Goal: Transaction & Acquisition: Purchase product/service

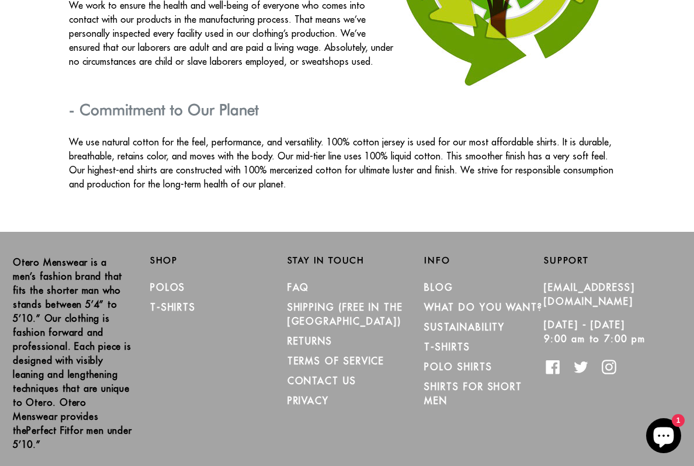
scroll to position [2014, 0]
click at [175, 302] on link "T-Shirts" at bounding box center [173, 308] width 46 height 12
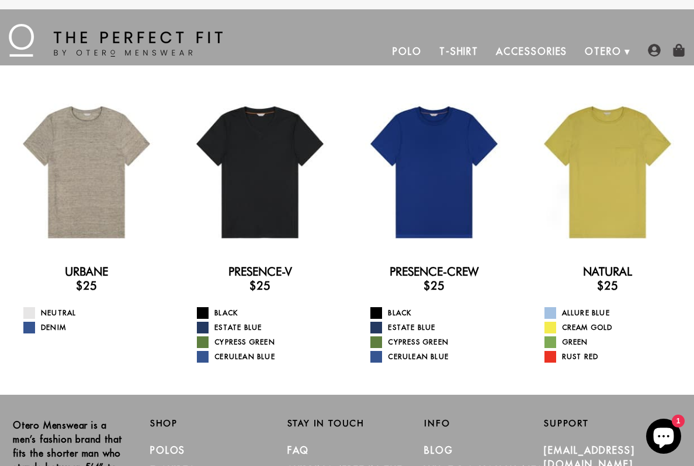
click at [31, 311] on span at bounding box center [29, 313] width 12 height 12
click at [384, 308] on link "Black" at bounding box center [440, 313] width 141 height 12
click at [445, 287] on h3 "$25" at bounding box center [433, 285] width 155 height 14
click at [404, 309] on link "Black" at bounding box center [440, 313] width 141 height 12
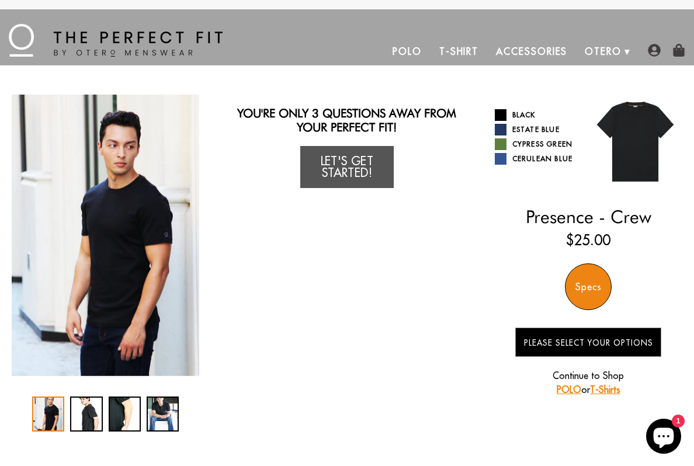
click at [539, 127] on link "Estate Blue" at bounding box center [537, 130] width 85 height 12
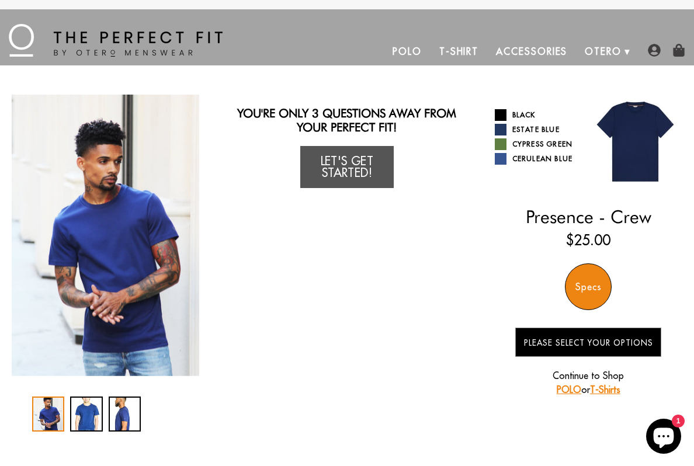
click at [535, 158] on link "Cerulean Blue" at bounding box center [537, 159] width 85 height 12
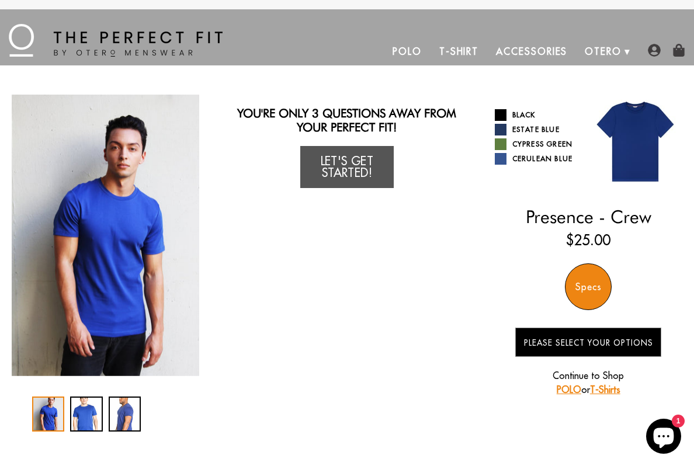
click at [532, 128] on link "Estate Blue" at bounding box center [537, 130] width 85 height 12
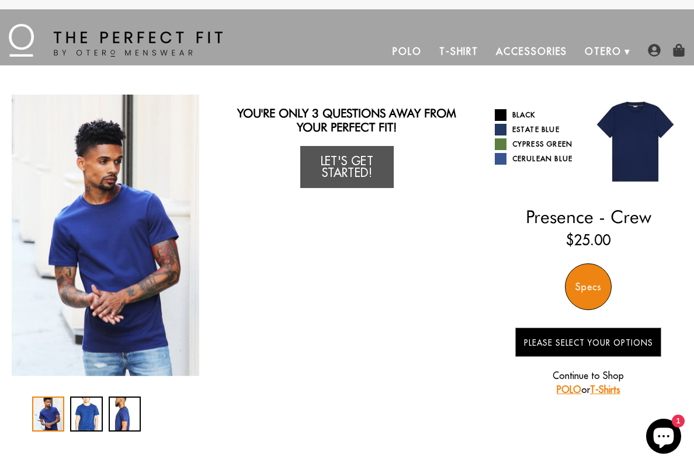
click at [533, 143] on link "Cypress Green" at bounding box center [537, 144] width 85 height 12
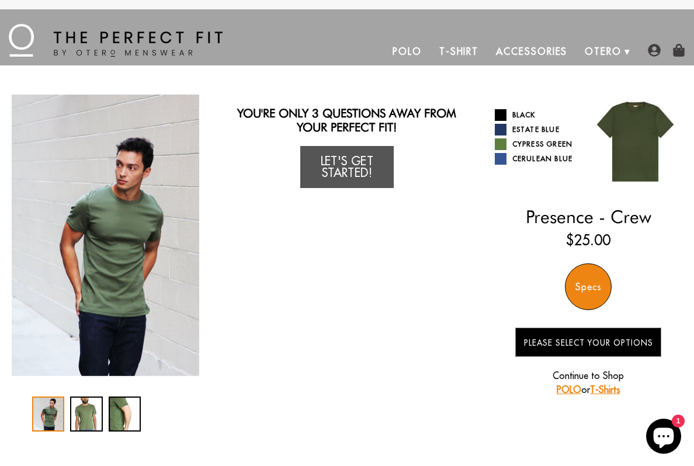
click at [524, 113] on link "Black" at bounding box center [537, 115] width 85 height 12
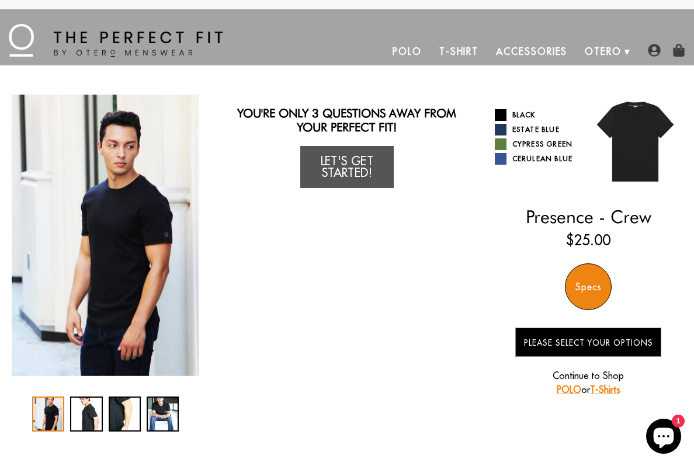
click at [356, 166] on link "Let's Get Started!" at bounding box center [346, 167] width 93 height 42
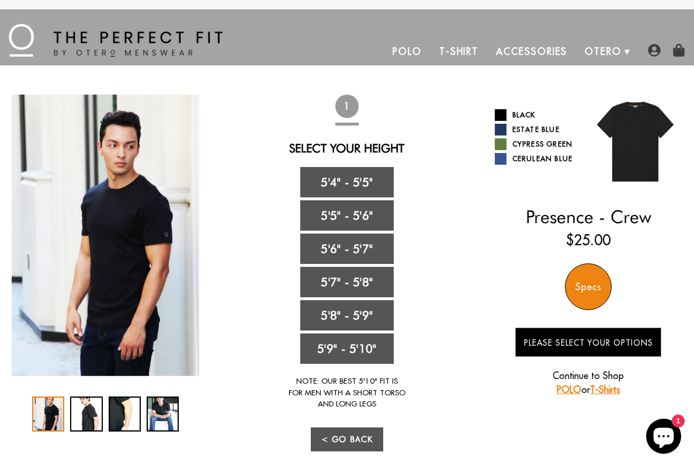
click at [365, 182] on link "5'4" - 5'5"" at bounding box center [346, 182] width 93 height 30
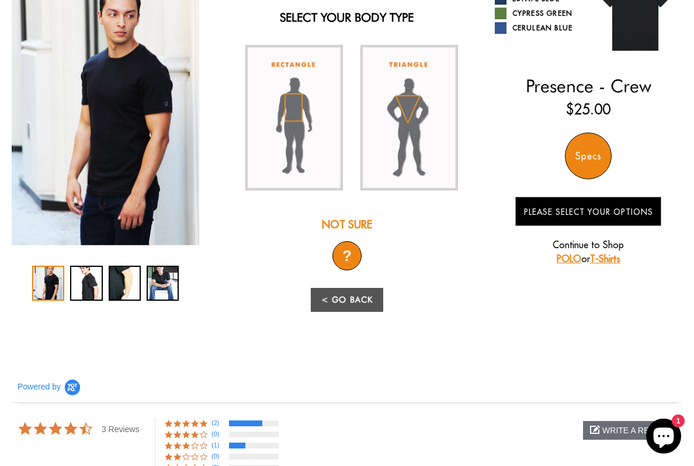
click at [346, 257] on div "?" at bounding box center [346, 255] width 29 height 29
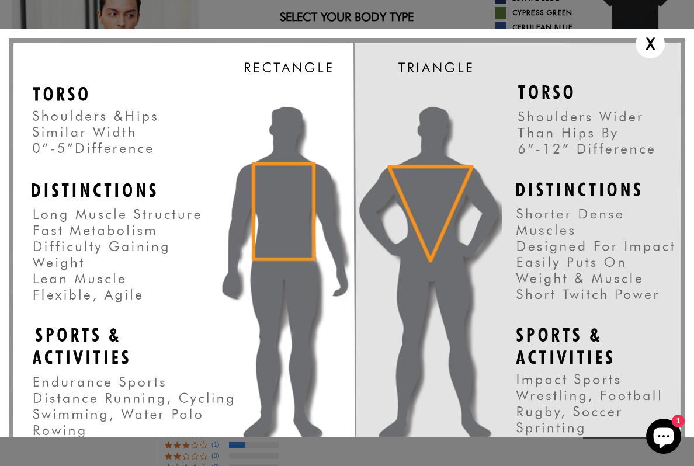
click at [253, 192] on img at bounding box center [347, 279] width 676 height 483
click at [649, 44] on div "X" at bounding box center [649, 43] width 29 height 29
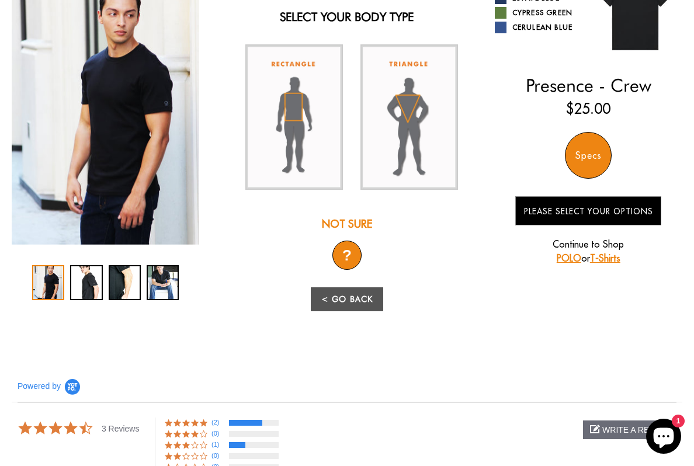
click at [286, 112] on img at bounding box center [293, 116] width 97 height 145
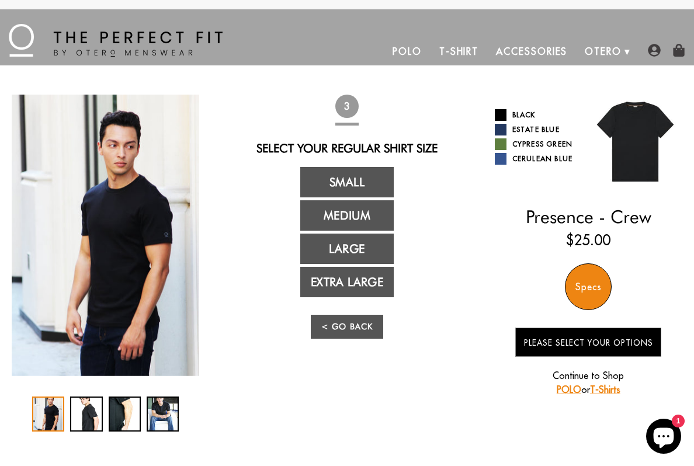
click at [367, 211] on link "Medium" at bounding box center [346, 215] width 93 height 30
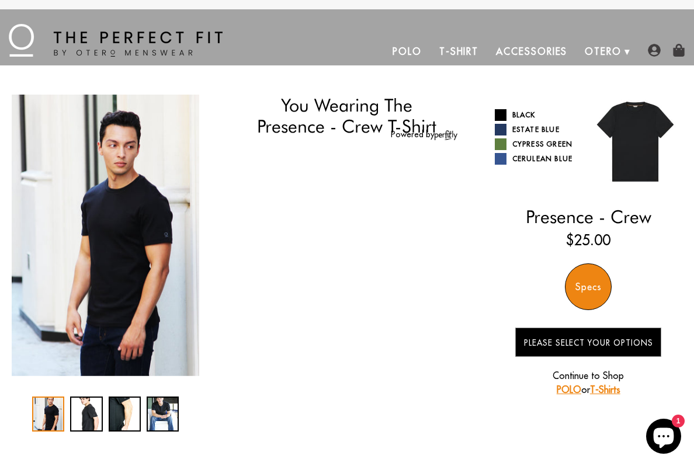
select select "M"
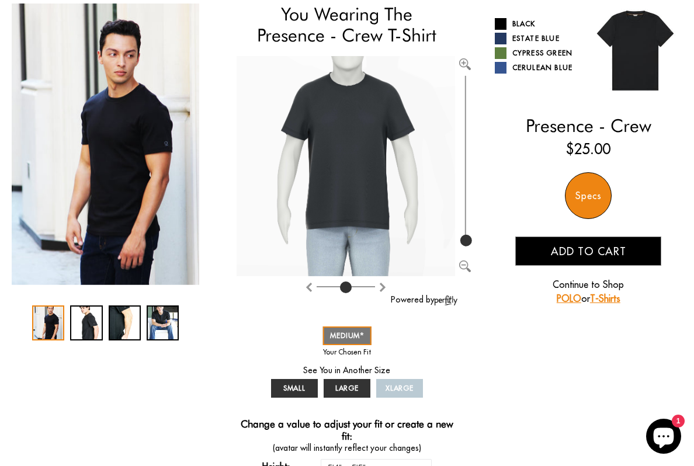
scroll to position [91, 0]
click at [301, 379] on link "SMALL" at bounding box center [294, 388] width 47 height 19
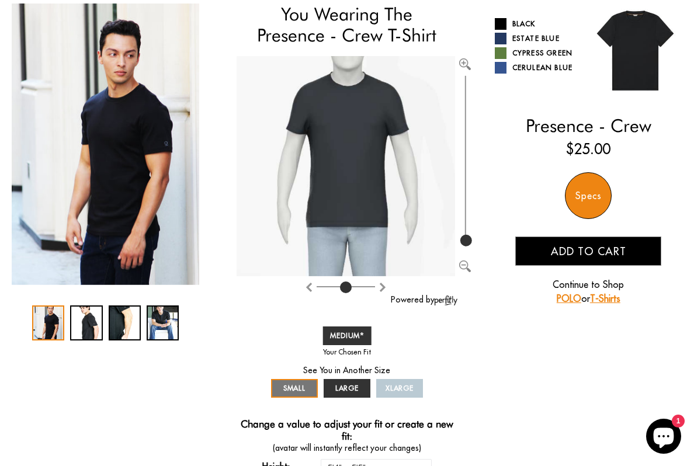
click at [363, 331] on span "MEDIUM" at bounding box center [347, 335] width 34 height 9
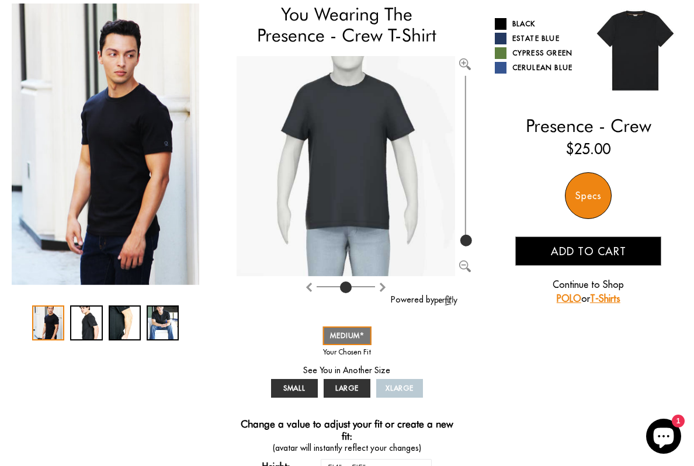
click at [298, 386] on span "SMALL" at bounding box center [294, 388] width 23 height 9
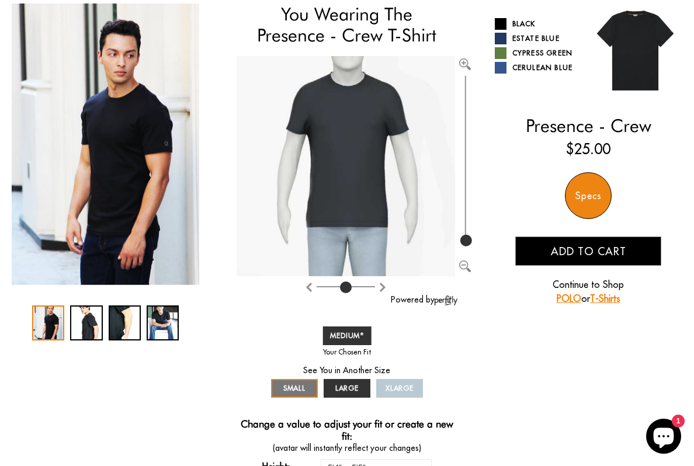
click at [351, 380] on link "LARGE" at bounding box center [346, 388] width 47 height 19
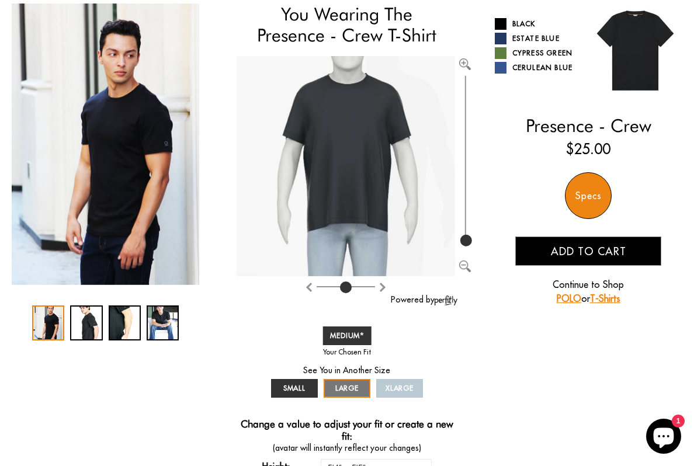
click at [407, 386] on span "XLARGE" at bounding box center [399, 388] width 29 height 9
click at [405, 386] on span "XLARGE" at bounding box center [399, 388] width 29 height 9
click at [346, 388] on span "LARGE" at bounding box center [347, 388] width 24 height 9
click at [298, 381] on link "SMALL" at bounding box center [294, 388] width 47 height 19
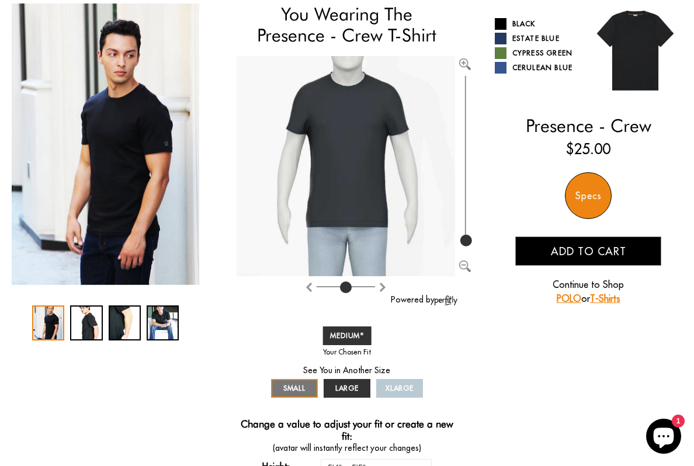
click at [352, 339] on span "MEDIUM" at bounding box center [347, 335] width 34 height 9
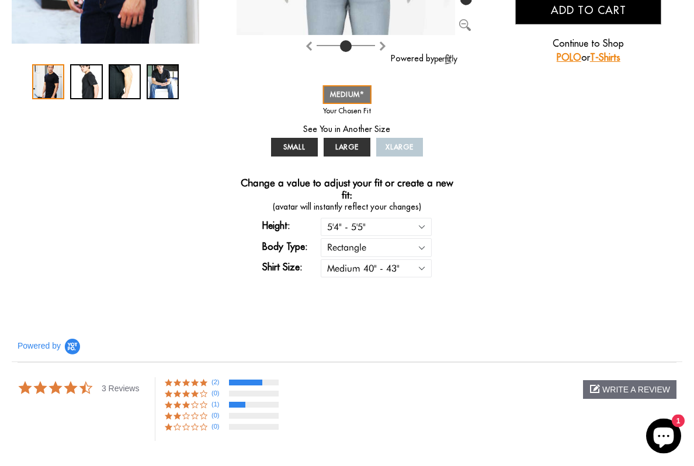
scroll to position [337, 0]
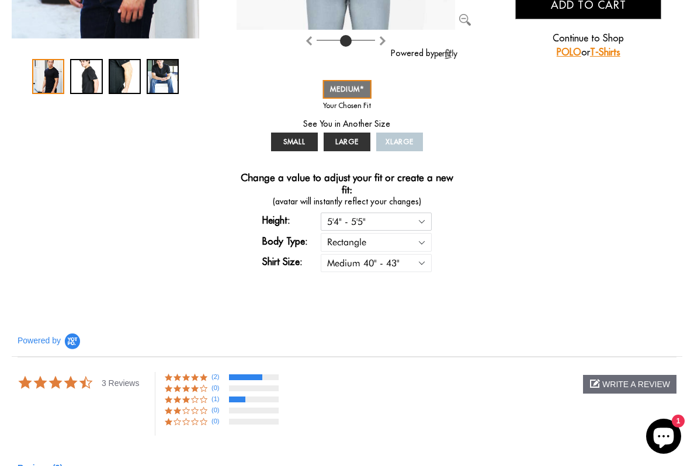
click at [421, 219] on select "5'4" - 5'5" 5'5" - 5'6" 5'6" - 5'7" 5'7" - 5'8" 5'8" - 5'9" 5'9" - 5'10"" at bounding box center [376, 222] width 111 height 18
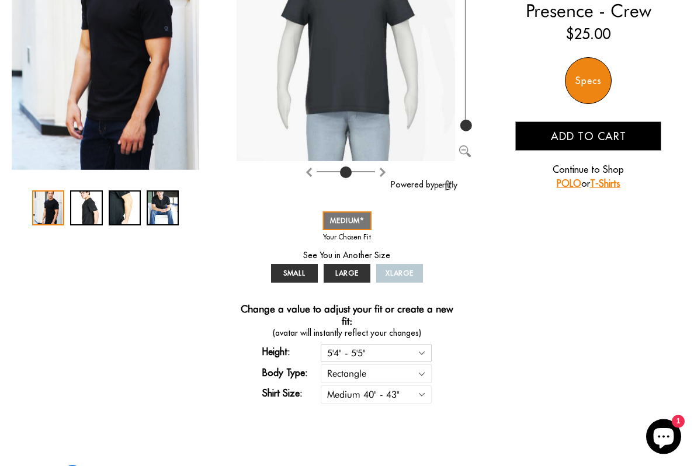
scroll to position [206, 0]
click at [422, 395] on select "Small 36" - 39" Medium 40" - 43" Large 44" - 47" Extra Large 48" - 50"" at bounding box center [376, 394] width 111 height 18
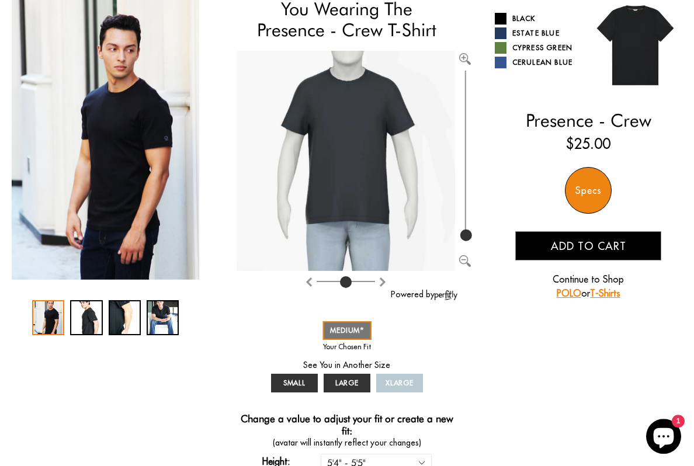
scroll to position [95, 0]
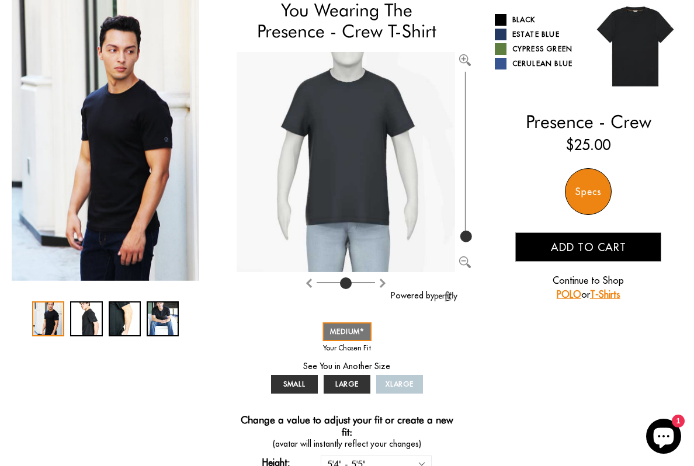
click at [594, 187] on div "Specs" at bounding box center [588, 191] width 47 height 47
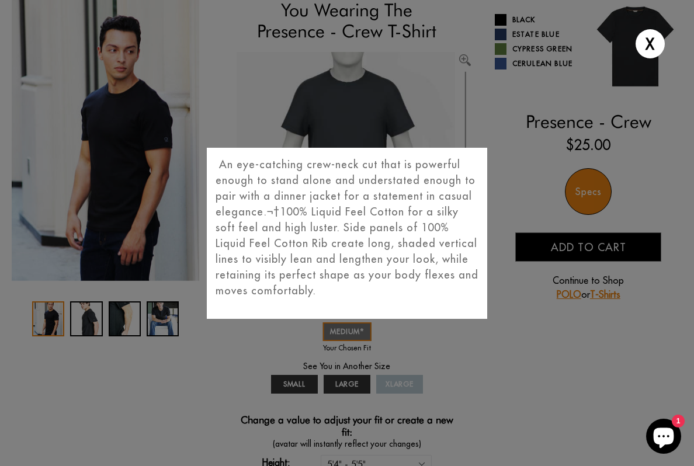
click at [475, 367] on div "X An eye-catching crew-neck cut that is powerful enough to stand alone and unde…" at bounding box center [347, 233] width 694 height 466
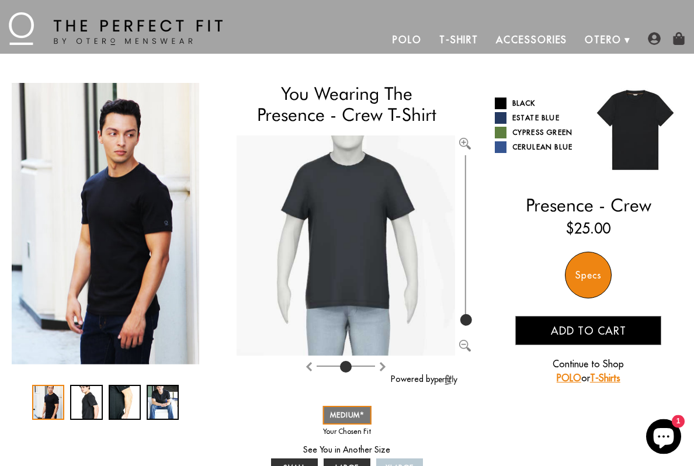
scroll to position [6, 0]
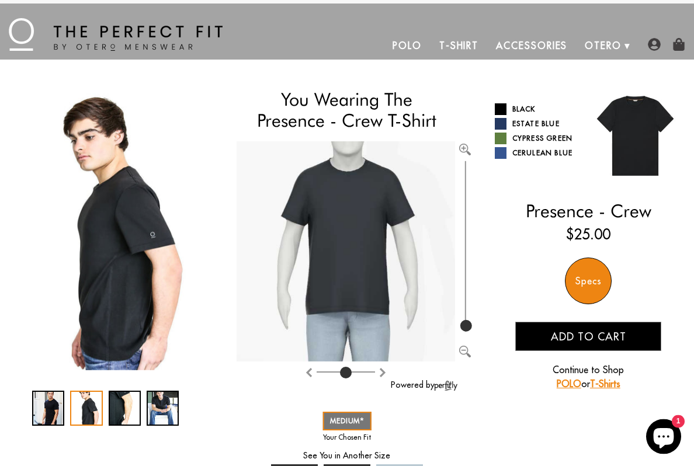
click at [84, 408] on div "2 / 4" at bounding box center [86, 408] width 32 height 35
click at [128, 401] on div "3 / 4" at bounding box center [125, 408] width 32 height 35
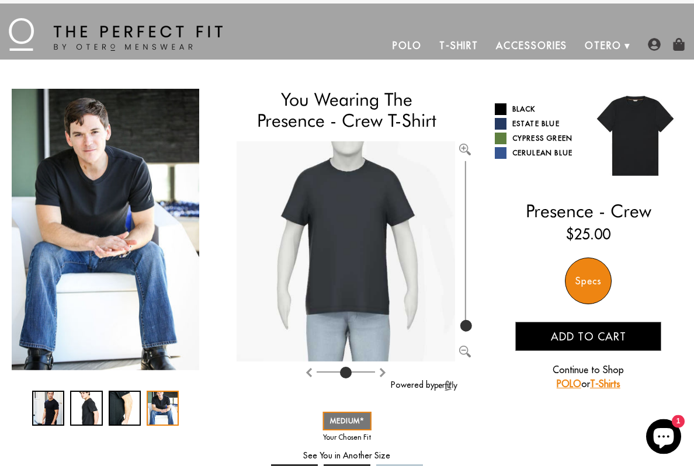
click at [162, 404] on div "4 / 4" at bounding box center [163, 408] width 32 height 35
click at [593, 339] on span "Add to cart" at bounding box center [588, 336] width 75 height 13
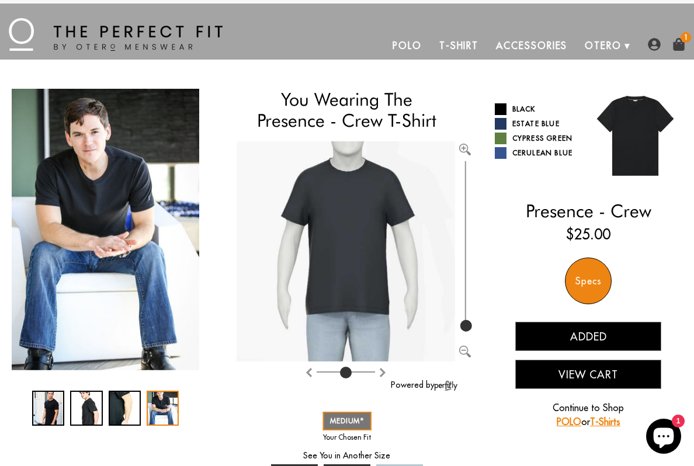
click at [576, 372] on button "View Cart" at bounding box center [588, 374] width 146 height 29
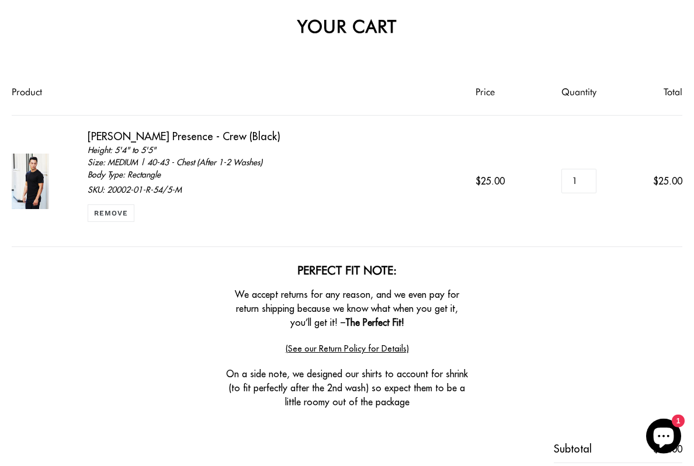
scroll to position [79, 0]
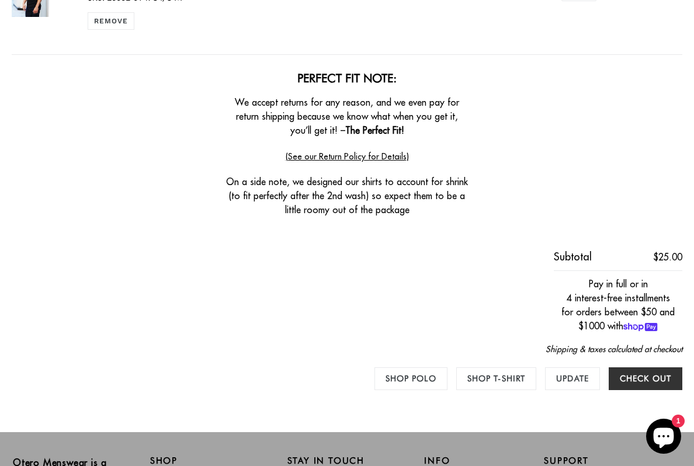
click at [642, 379] on input "Check out" at bounding box center [645, 378] width 74 height 23
